Goal: Information Seeking & Learning: Learn about a topic

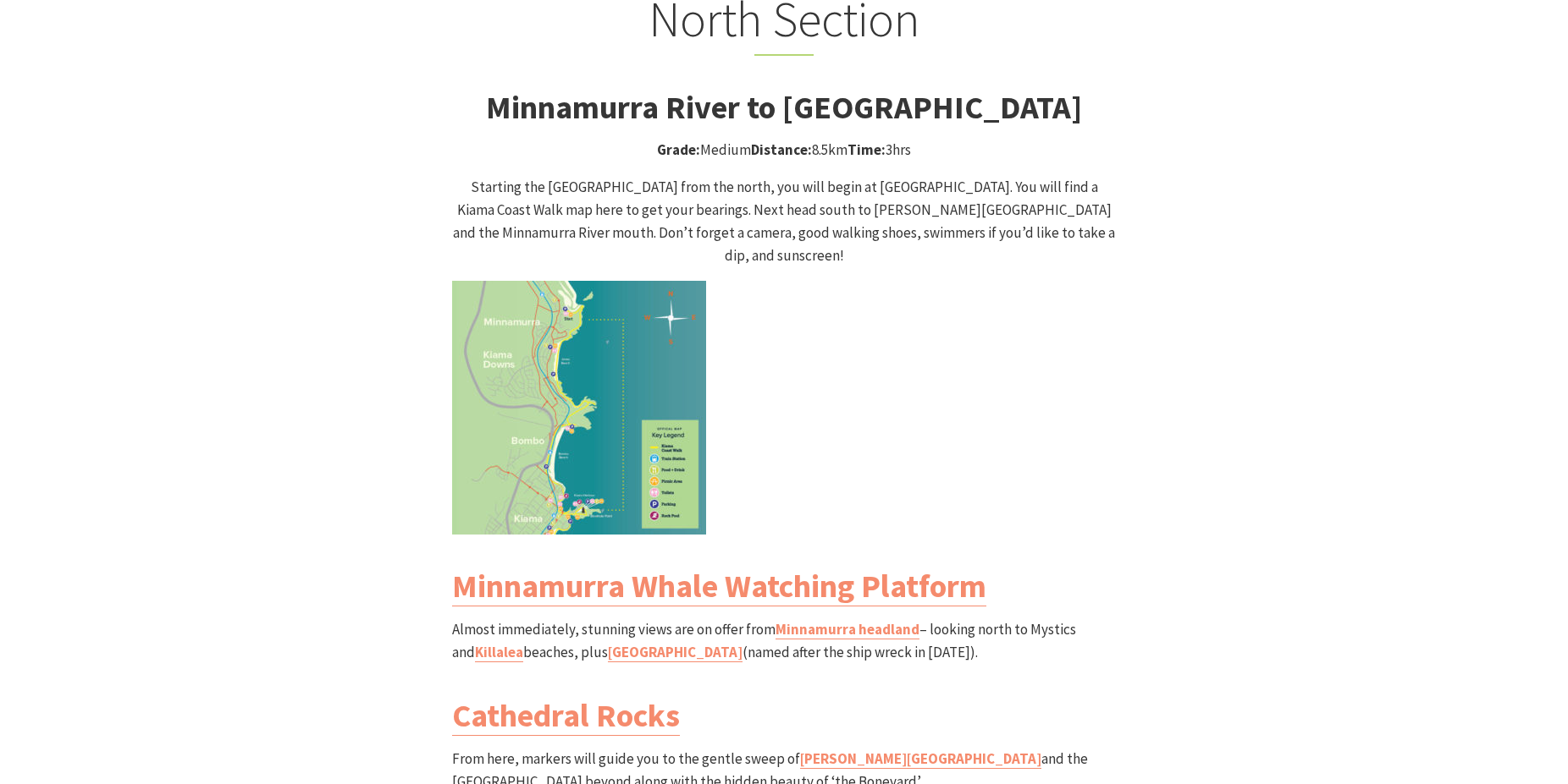
scroll to position [1770, 0]
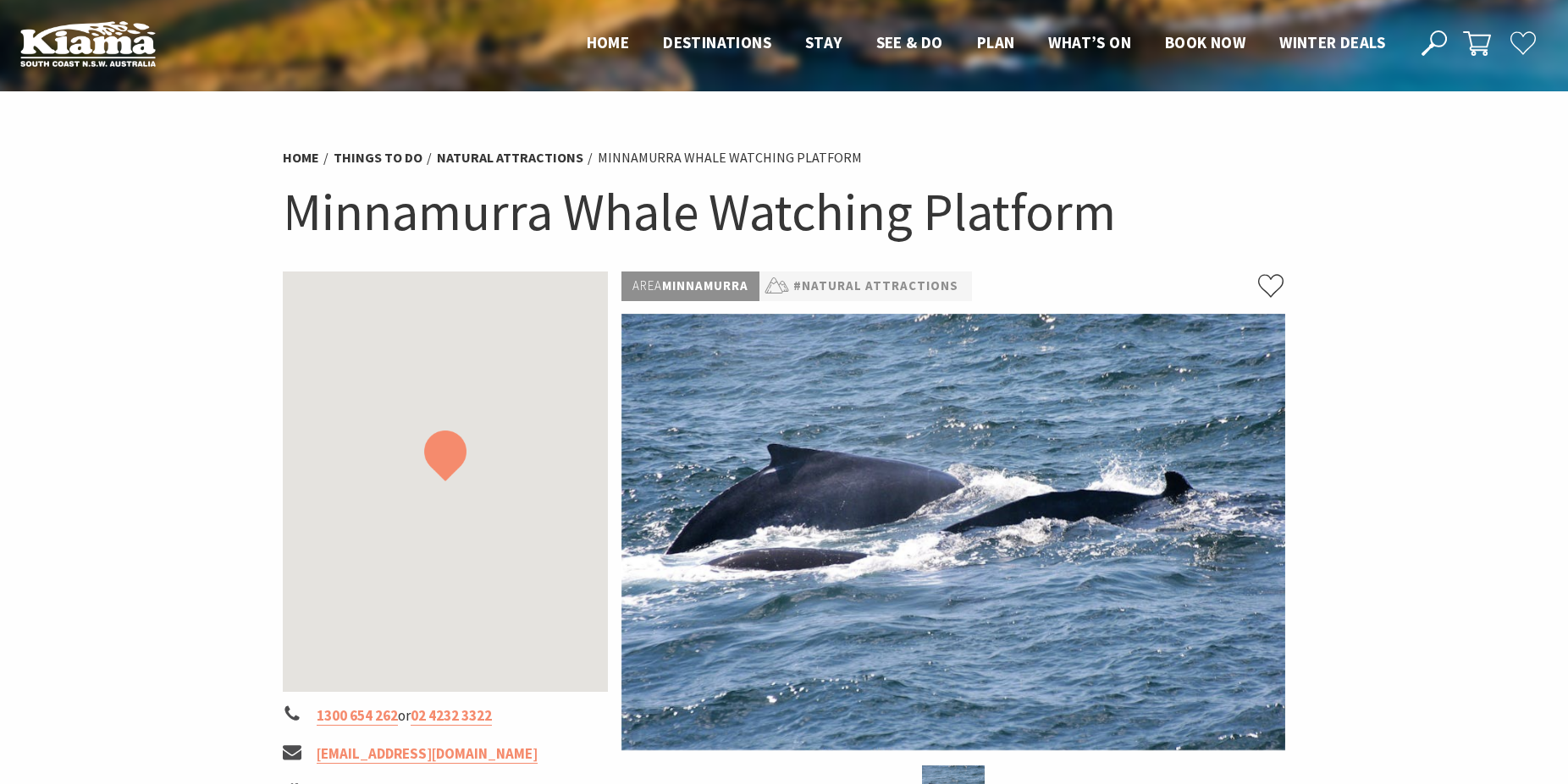
scroll to position [431, 0]
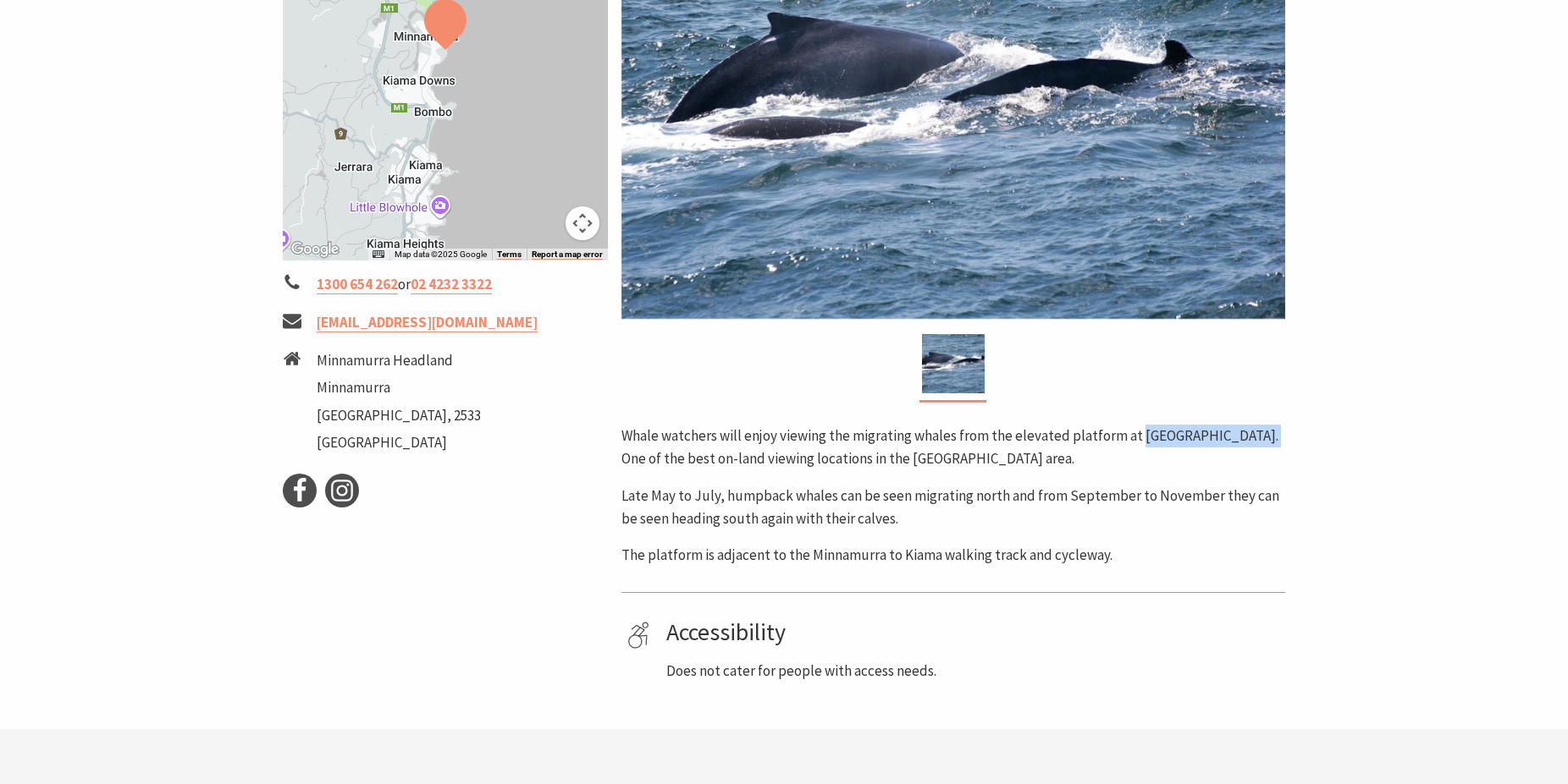
drag, startPoint x: 1138, startPoint y: 436, endPoint x: 1270, endPoint y: 431, distance: 132.1
click at [1270, 431] on p "Whale watchers will enjoy viewing the migrating whales from the elevated platfo…" at bounding box center [952, 447] width 664 height 46
copy p "Minnamurra Headland"
